Goal: Task Accomplishment & Management: Manage account settings

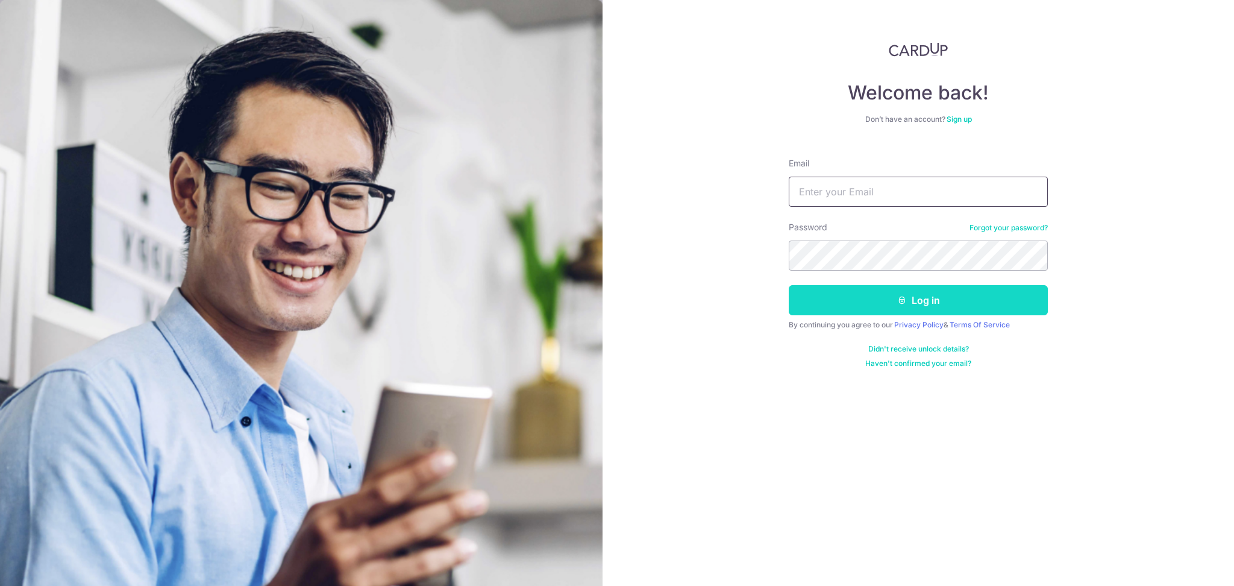
type input "[EMAIL_ADDRESS][DOMAIN_NAME]"
click at [894, 299] on button "Log in" at bounding box center [918, 300] width 259 height 30
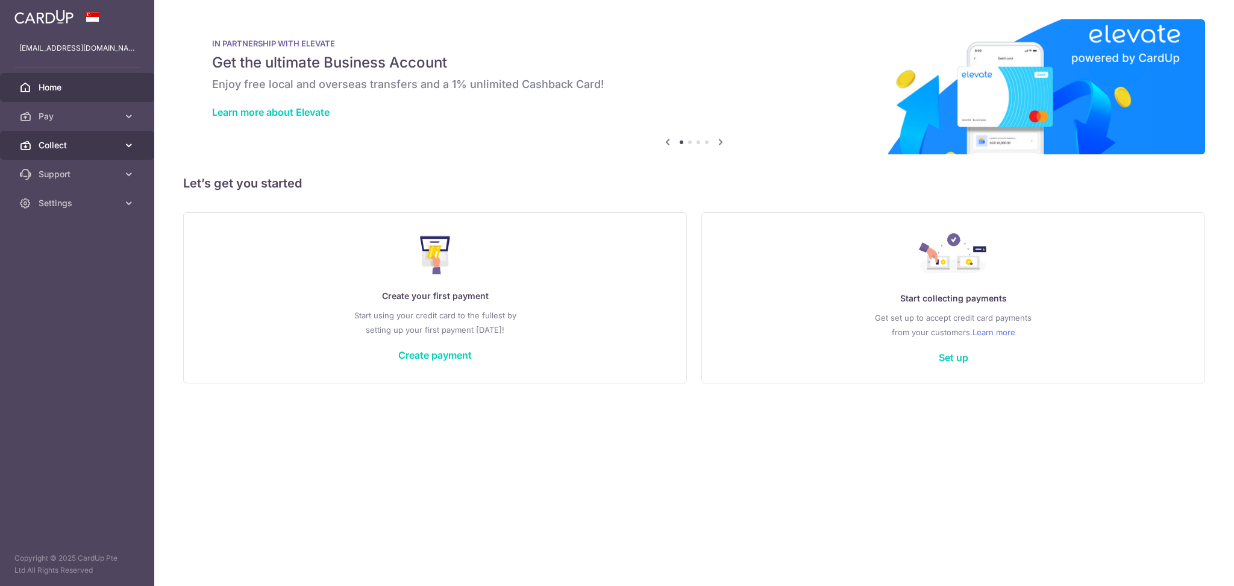
click at [80, 144] on span "Collect" at bounding box center [79, 145] width 80 height 12
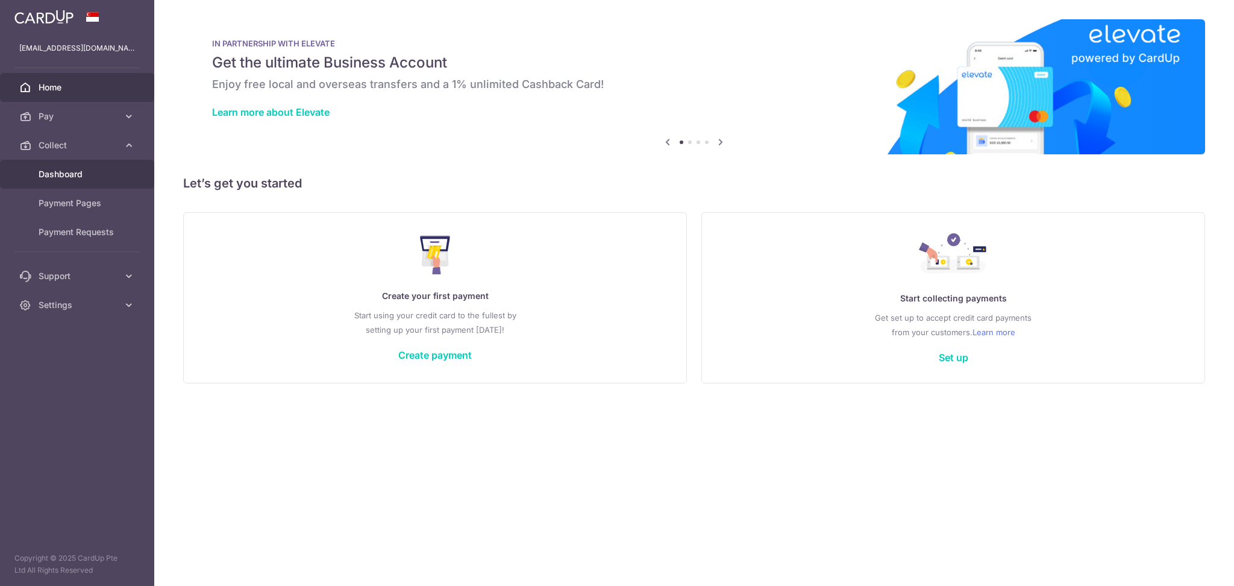
click at [69, 174] on span "Dashboard" at bounding box center [79, 174] width 80 height 12
